Goal: Task Accomplishment & Management: Use online tool/utility

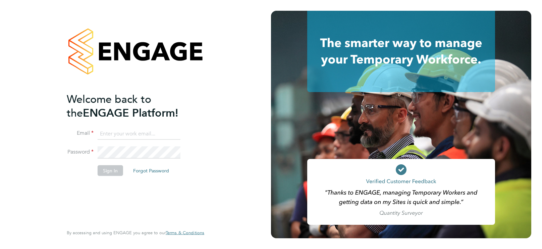
type input "[EMAIL_ADDRESS][PERSON_NAME][DOMAIN_NAME]"
click at [107, 167] on button "Sign In" at bounding box center [110, 170] width 25 height 11
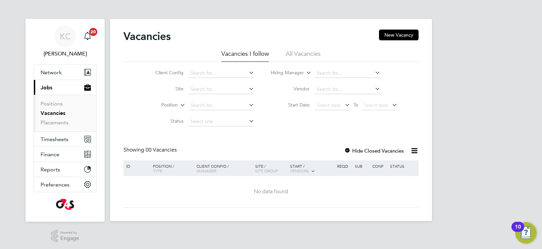
click at [54, 125] on ul "Positions Vacancies Placements" at bounding box center [65, 113] width 62 height 37
click at [55, 121] on link "Placements" at bounding box center [55, 122] width 28 height 6
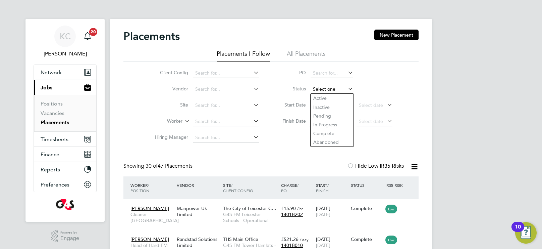
click at [325, 87] on input at bounding box center [332, 89] width 43 height 9
click at [326, 99] on li "Active" at bounding box center [332, 98] width 43 height 9
type input "Active"
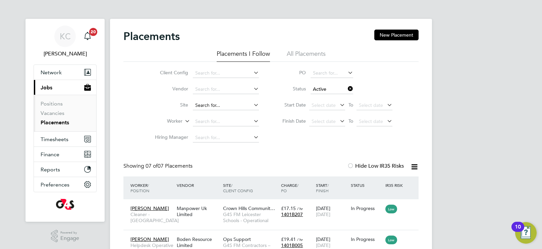
click at [217, 106] on input at bounding box center [226, 105] width 66 height 9
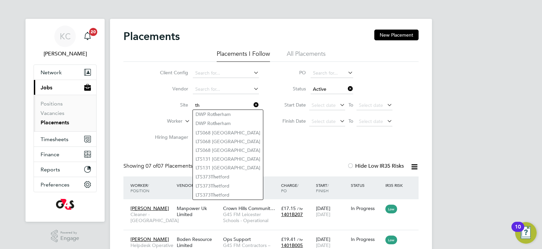
type input "t"
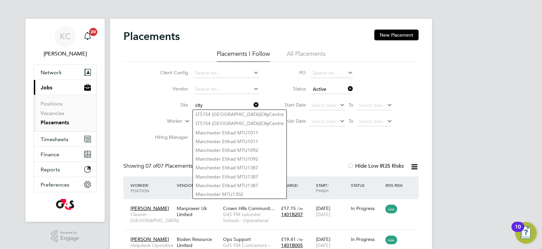
type input "city"
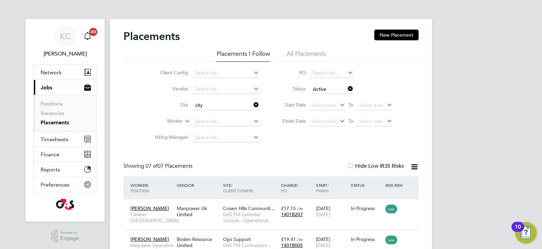
click at [252, 104] on icon at bounding box center [252, 104] width 0 height 9
click at [496, 99] on div "KC [PERSON_NAME] Notifications 20 Applications: Network Team Members Businesses…" at bounding box center [271, 222] width 542 height 445
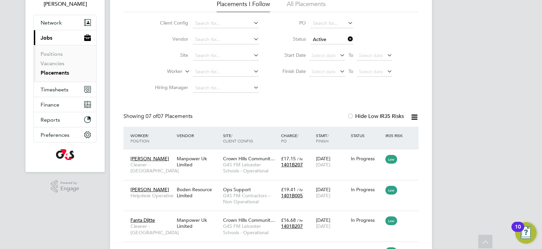
click at [347, 40] on icon at bounding box center [347, 38] width 0 height 9
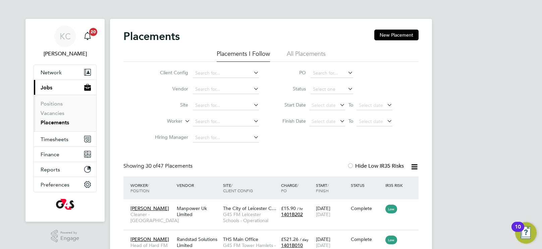
click at [341, 94] on li "Status" at bounding box center [334, 89] width 134 height 16
click at [340, 90] on input at bounding box center [332, 89] width 43 height 9
click at [331, 129] on li "Complete" at bounding box center [332, 133] width 43 height 9
type input "Complete"
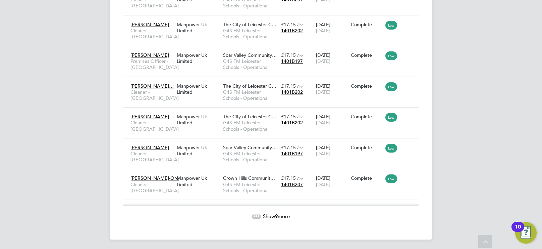
click at [282, 214] on span "Show 9 more" at bounding box center [276, 216] width 27 height 6
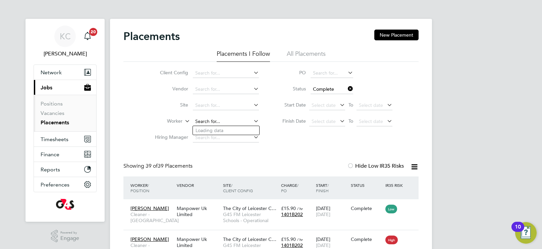
click at [204, 120] on input at bounding box center [226, 121] width 66 height 9
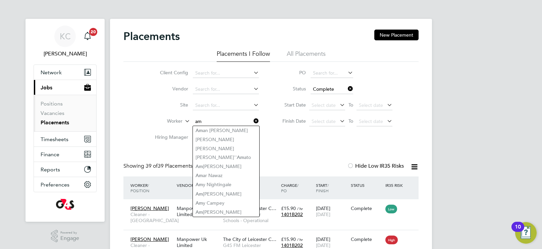
type input "am"
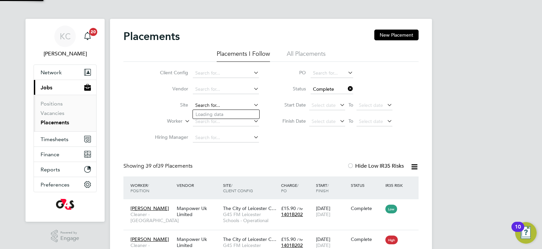
click at [229, 102] on input at bounding box center [226, 105] width 66 height 9
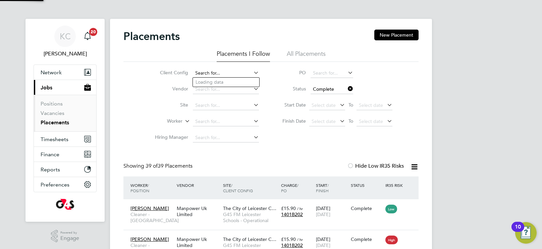
click at [214, 72] on input at bounding box center [226, 72] width 66 height 9
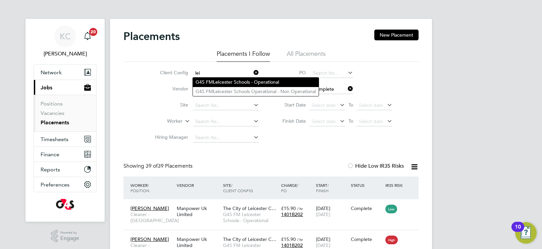
click at [218, 81] on b "Lei" at bounding box center [216, 82] width 6 height 6
type input "G4S FM Leicester Schools - Operational"
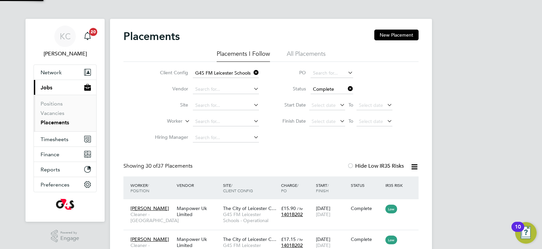
scroll to position [25, 58]
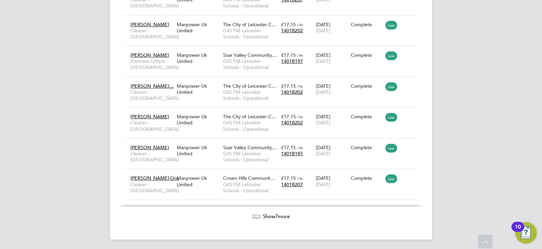
click at [260, 213] on div "Show 7 more" at bounding box center [271, 216] width 302 height 7
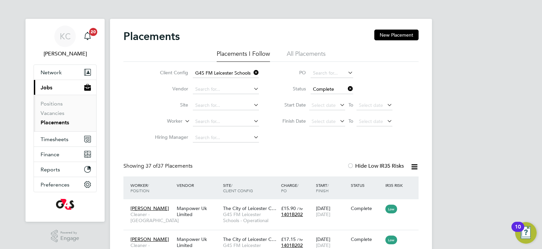
click at [347, 88] on icon at bounding box center [347, 88] width 0 height 9
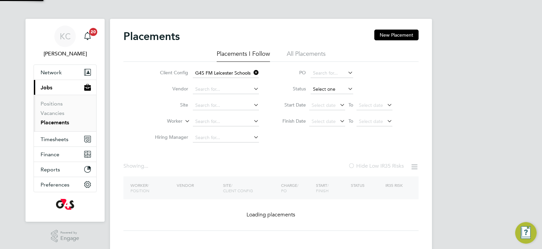
click at [323, 90] on input at bounding box center [332, 89] width 43 height 9
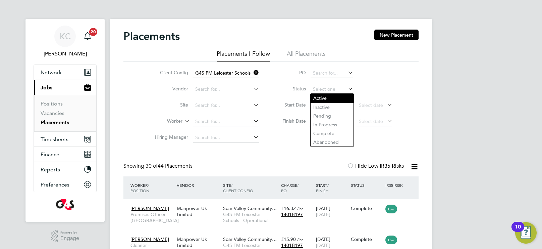
click at [319, 97] on li "Active" at bounding box center [332, 98] width 43 height 9
type input "Active"
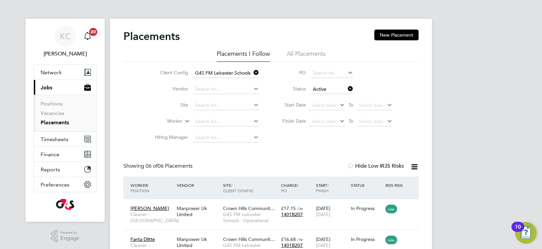
click at [478, 121] on div "KC [PERSON_NAME] Notifications 20 Applications: Network Team Members Businesses…" at bounding box center [271, 207] width 542 height 414
